Goal: Information Seeking & Learning: Learn about a topic

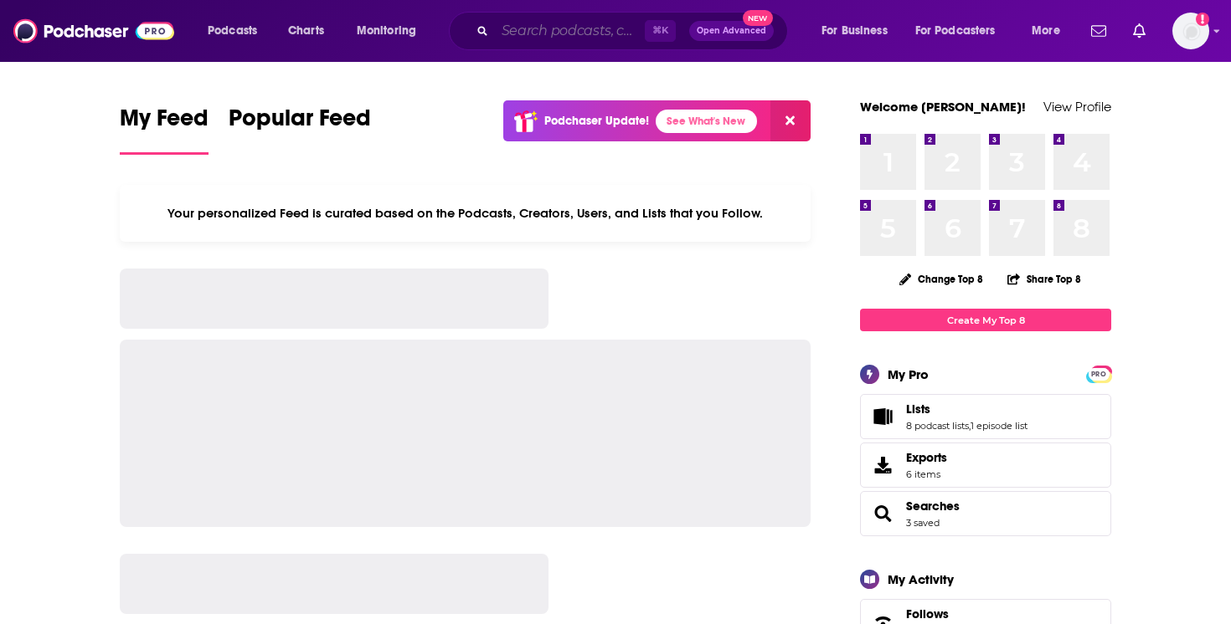
click at [573, 33] on input "Search podcasts, credits, & more..." at bounding box center [570, 31] width 150 height 27
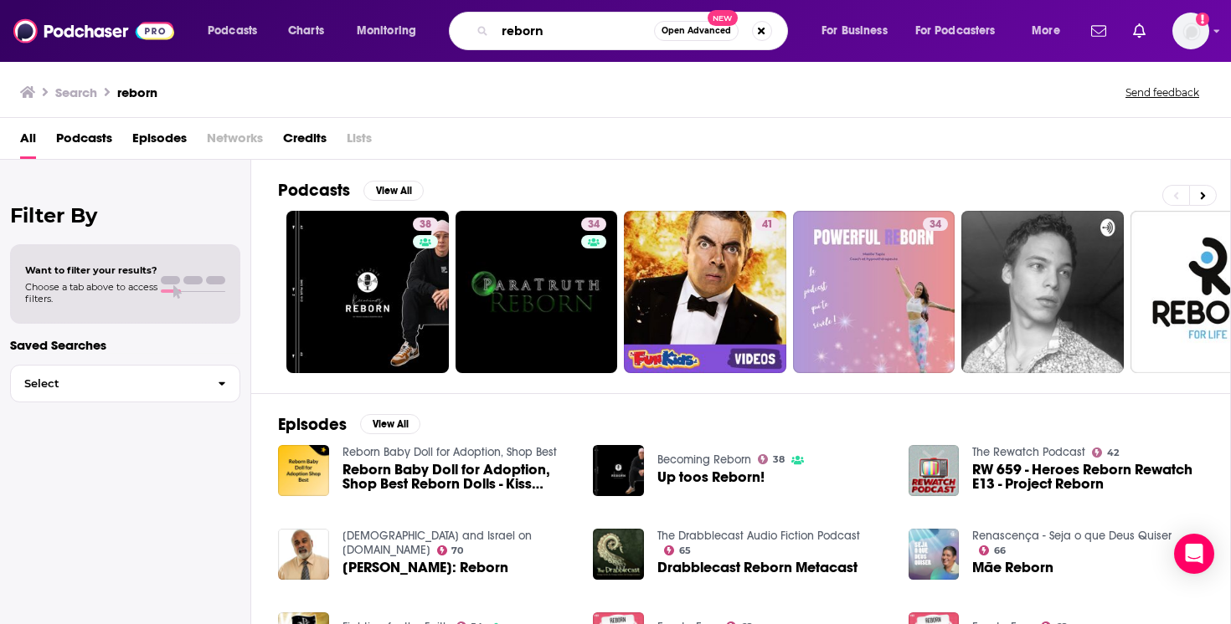
click at [580, 39] on input "reborn" at bounding box center [574, 31] width 159 height 27
type input "reborn podcast"
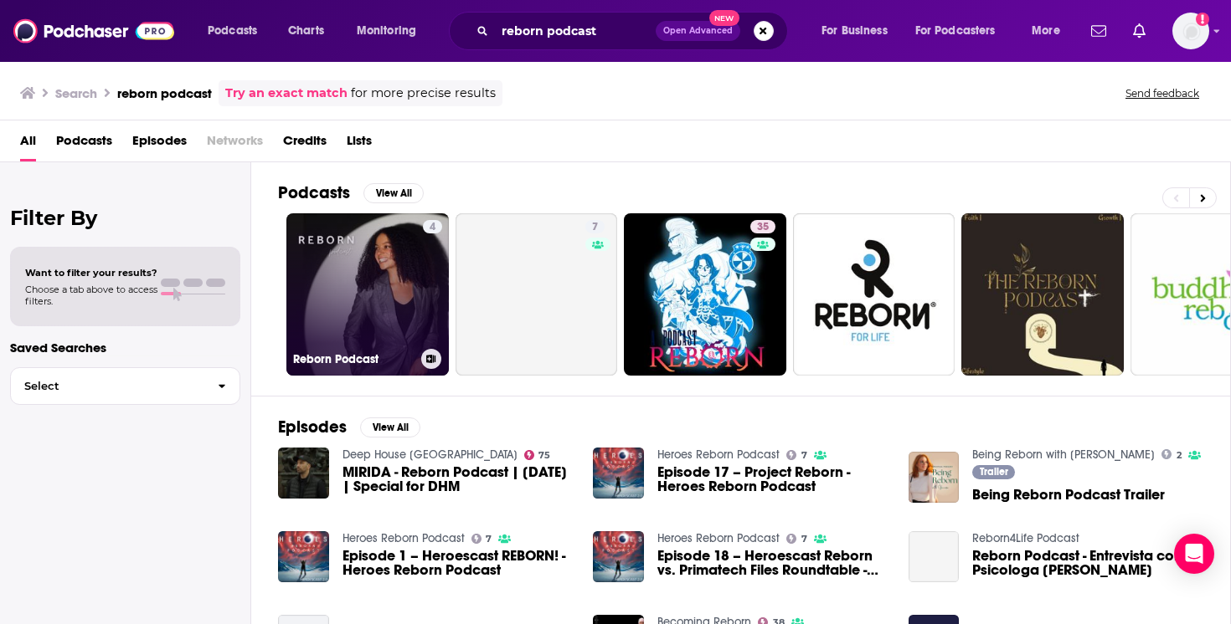
click at [337, 292] on link "4 Reborn Podcast" at bounding box center [367, 294] width 162 height 162
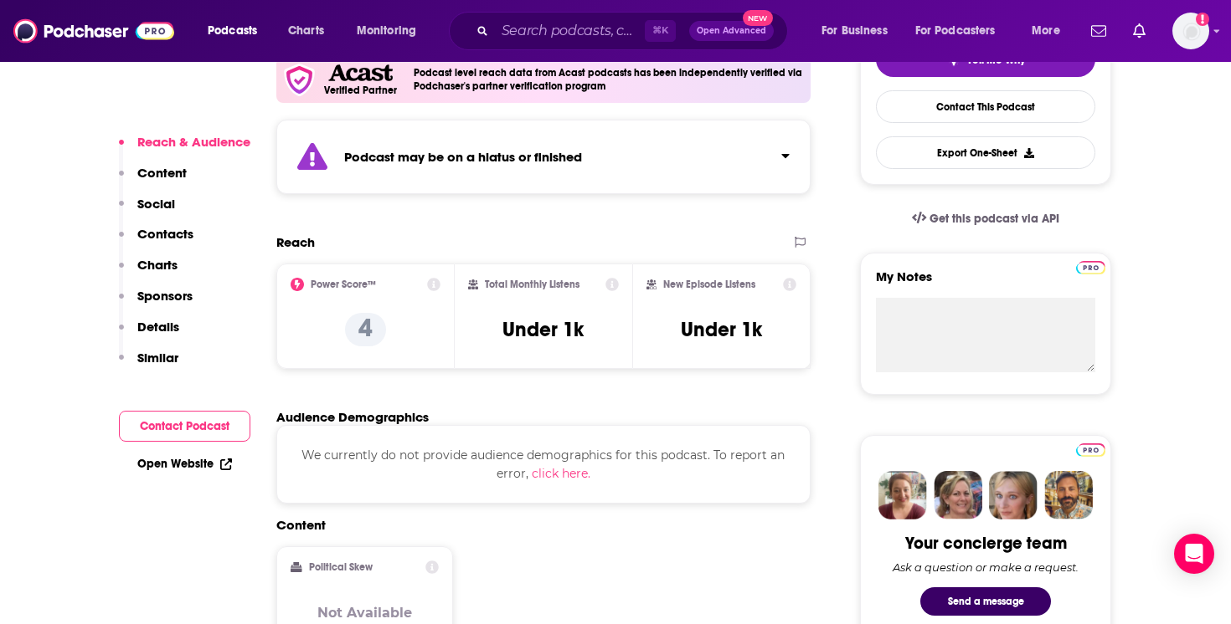
scroll to position [473, 0]
